Goal: Task Accomplishment & Management: Use online tool/utility

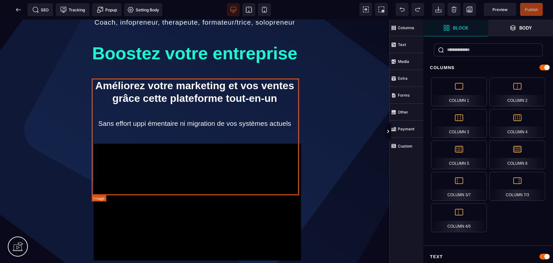
scroll to position [216, 0]
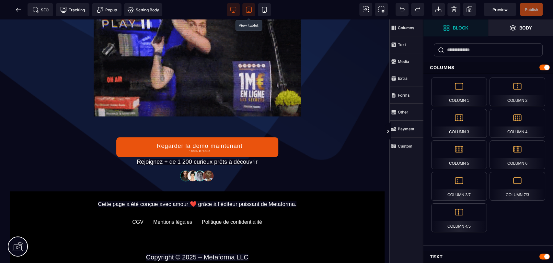
click at [252, 8] on span at bounding box center [248, 9] width 13 height 13
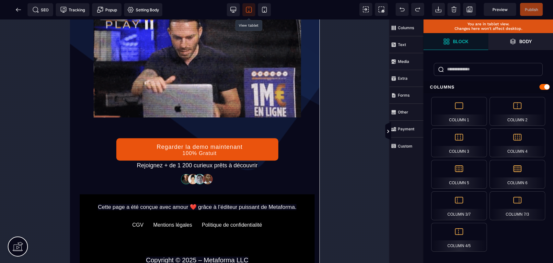
scroll to position [216, 0]
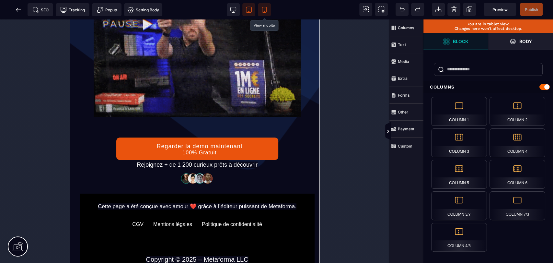
click at [262, 10] on icon at bounding box center [264, 10] width 5 height 6
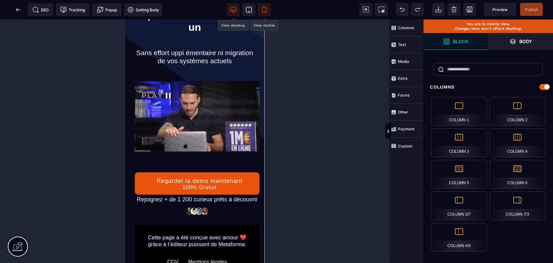
click at [230, 6] on span at bounding box center [233, 9] width 13 height 13
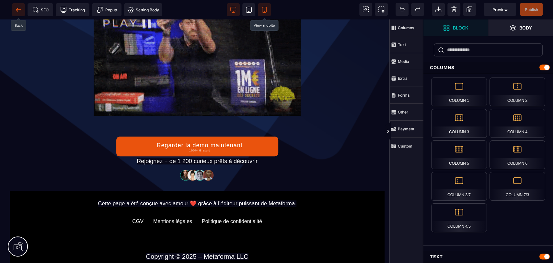
click at [18, 10] on icon at bounding box center [18, 9] width 6 height 6
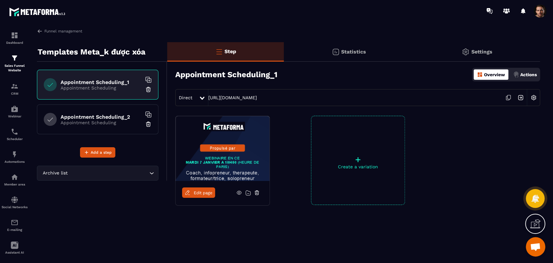
click at [510, 98] on icon at bounding box center [508, 97] width 12 height 12
